Goal: Information Seeking & Learning: Learn about a topic

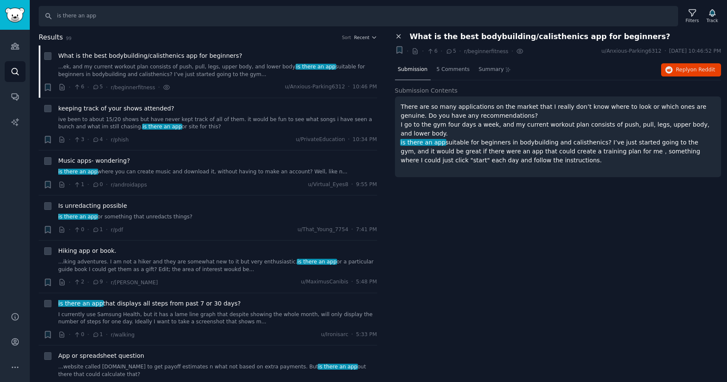
click at [400, 37] on icon at bounding box center [399, 37] width 8 height 8
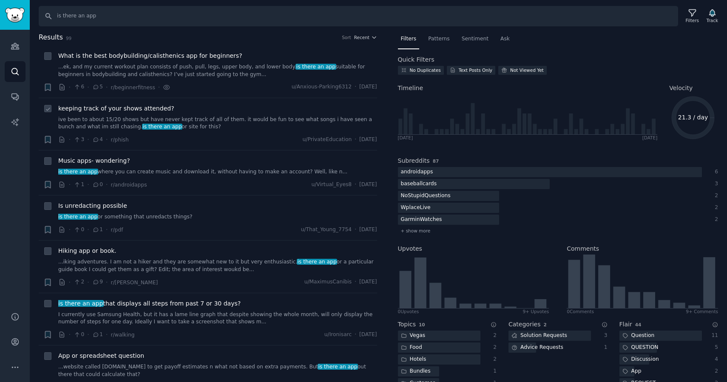
click at [145, 109] on span "keeping track of your shows attended?" at bounding box center [116, 108] width 116 height 9
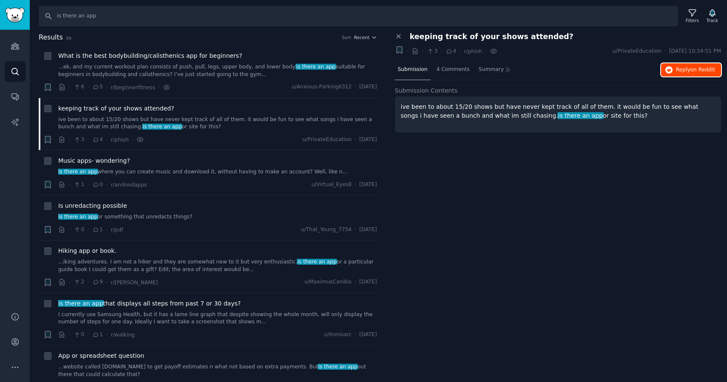
click at [676, 67] on span "Reply on Reddit" at bounding box center [695, 70] width 39 height 8
click at [366, 34] on h2 "Results 99 Sort Recent" at bounding box center [208, 37] width 338 height 11
click at [364, 38] on span "Recent" at bounding box center [361, 37] width 15 height 6
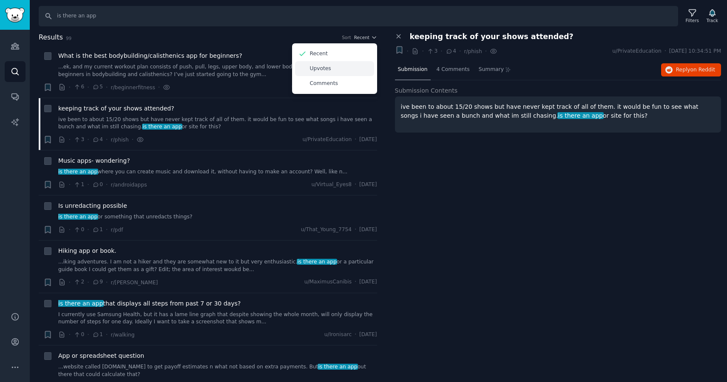
click at [325, 66] on p "Upvotes" at bounding box center [320, 69] width 21 height 8
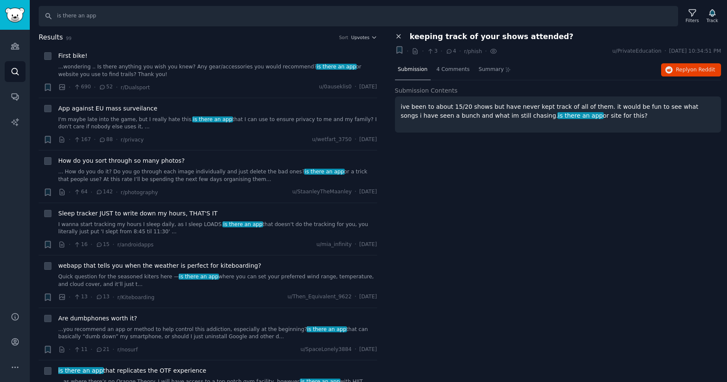
click at [401, 36] on icon at bounding box center [399, 37] width 8 height 8
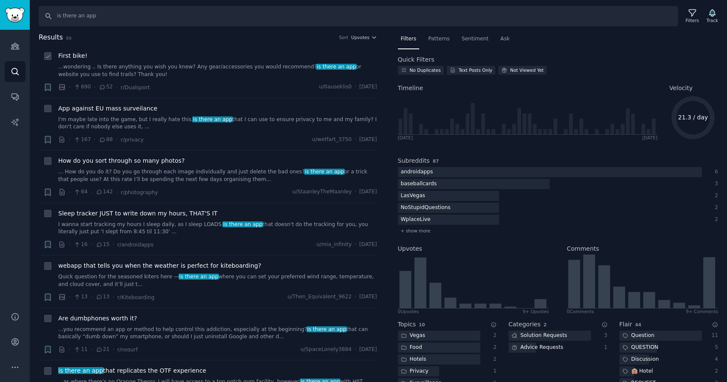
click at [128, 67] on link "...wondering .. Is there anything you wish you knew? Any gear/accessories you w…" at bounding box center [217, 70] width 319 height 15
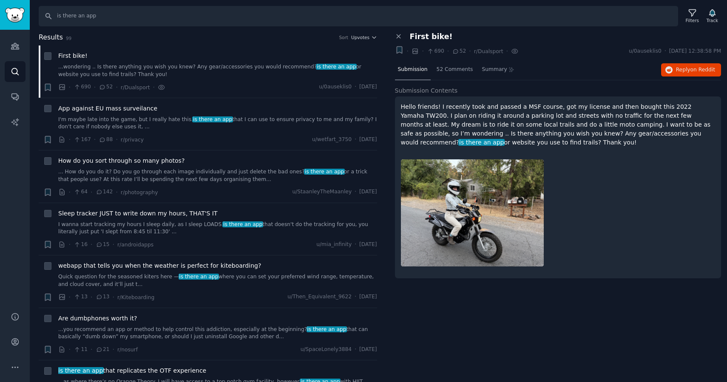
drag, startPoint x: 480, startPoint y: 142, endPoint x: 401, endPoint y: 108, distance: 85.4
click at [401, 108] on p "Hello friends! I recently took and passed a MSF course, got my license and then…" at bounding box center [558, 124] width 315 height 45
copy p "Hello friends! I recently took and passed a MSF course, got my license and then…"
click at [581, 196] on div at bounding box center [558, 212] width 315 height 119
click at [546, 139] on p "Hello friends! I recently took and passed a MSF course, got my license and then…" at bounding box center [558, 124] width 315 height 45
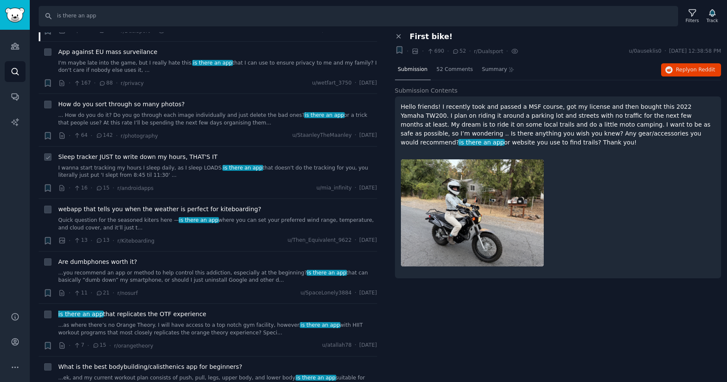
scroll to position [59, 0]
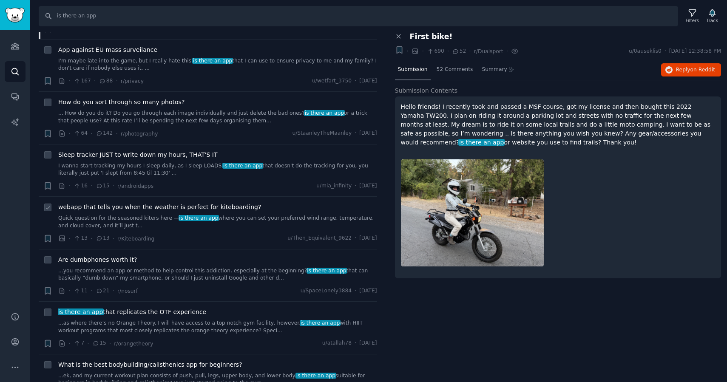
click at [196, 207] on span "webapp that tells you when the weather is perfect for kiteboarding?" at bounding box center [159, 207] width 203 height 9
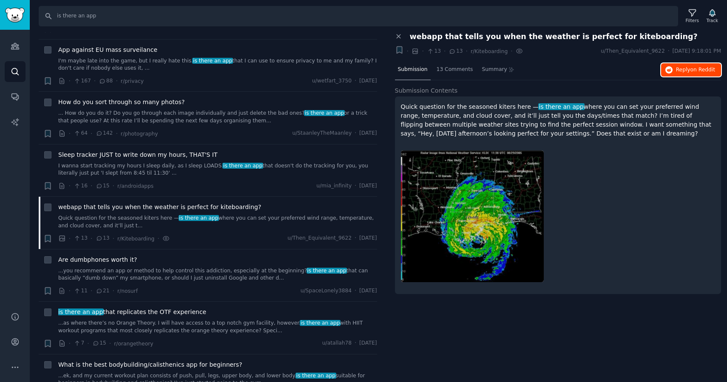
click at [676, 66] on span "Reply on Reddit" at bounding box center [695, 70] width 39 height 8
